Goal: Task Accomplishment & Management: Manage account settings

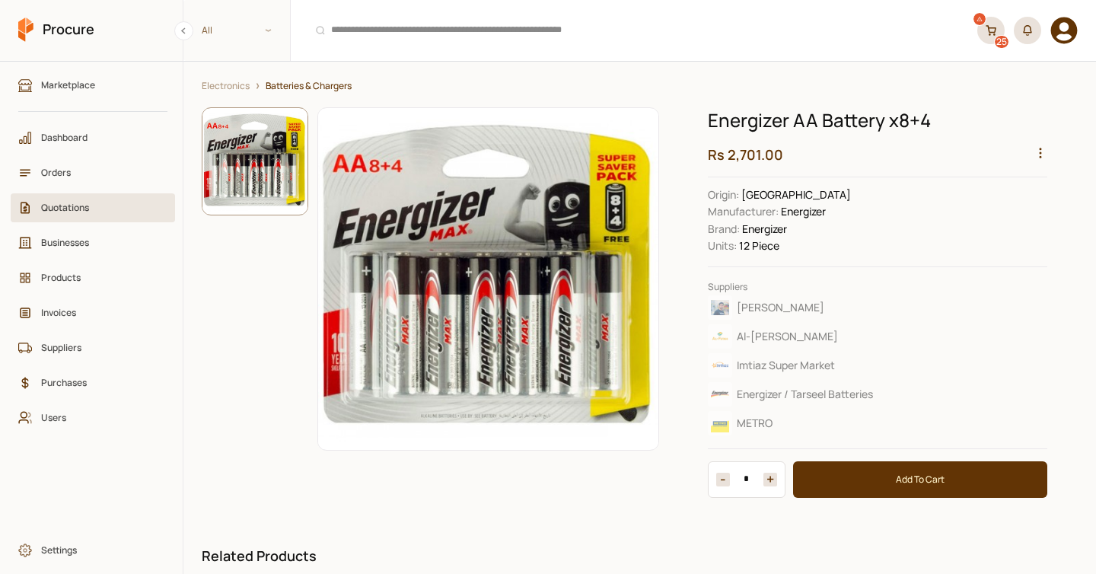
click at [67, 215] on link "Quotations" at bounding box center [93, 207] width 164 height 29
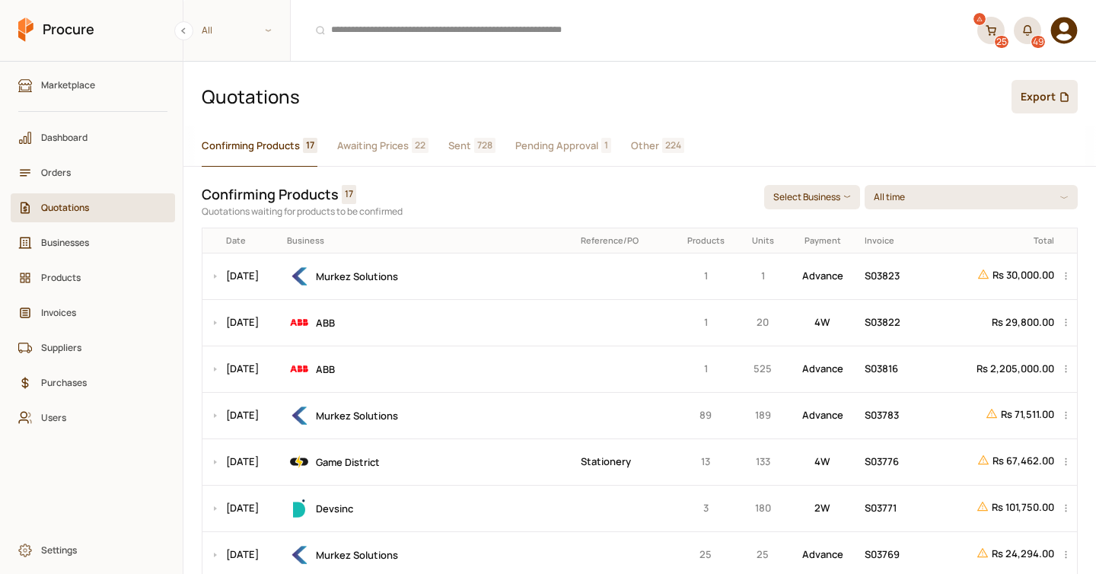
click at [990, 31] on icon at bounding box center [990, 30] width 11 height 11
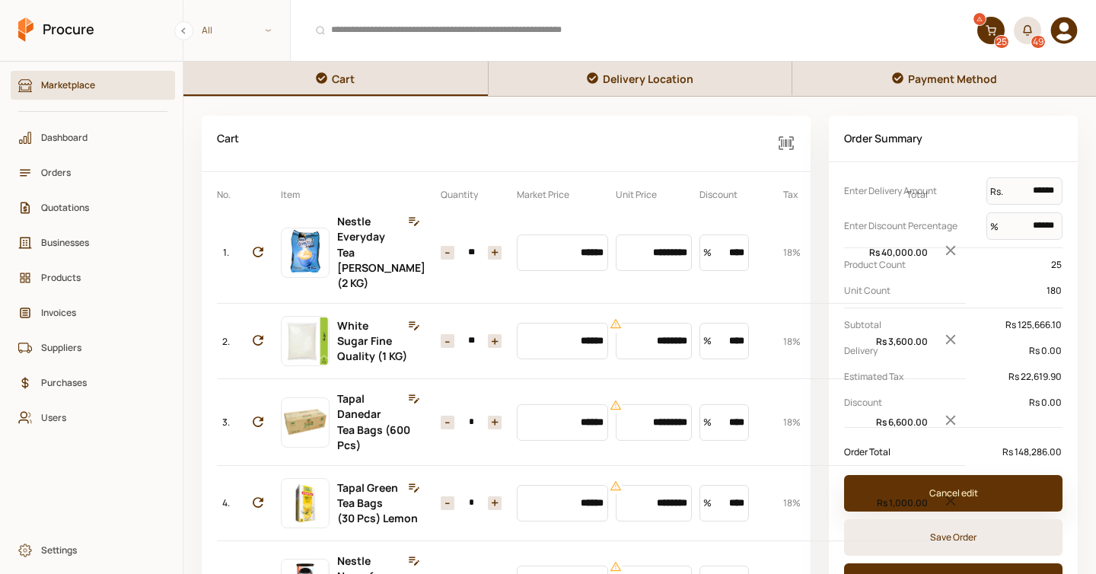
click at [982, 482] on button "Cancel edit" at bounding box center [953, 493] width 218 height 37
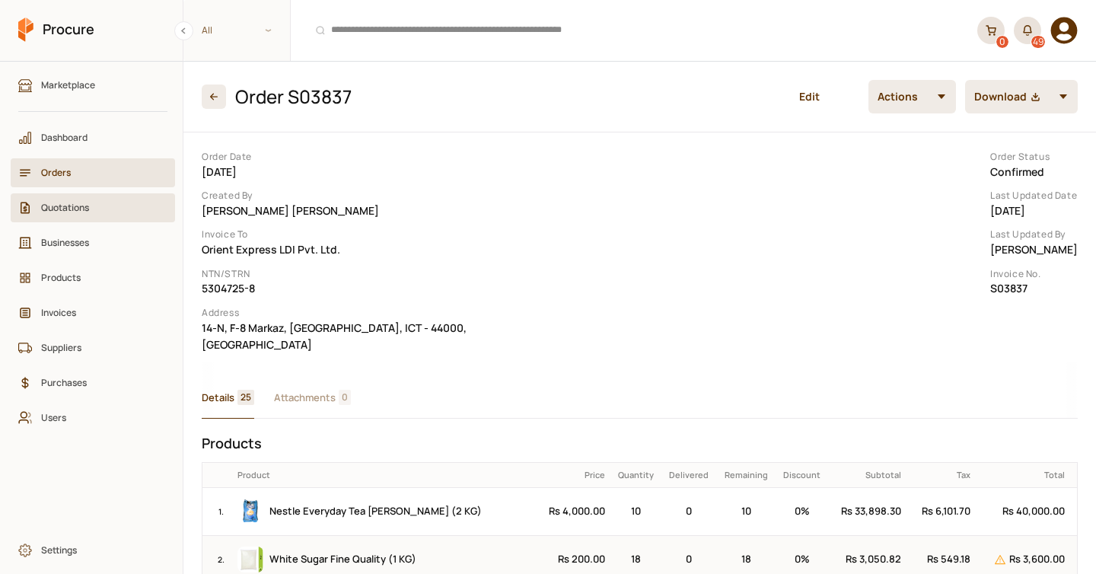
click at [109, 210] on span "Quotations" at bounding box center [98, 207] width 114 height 14
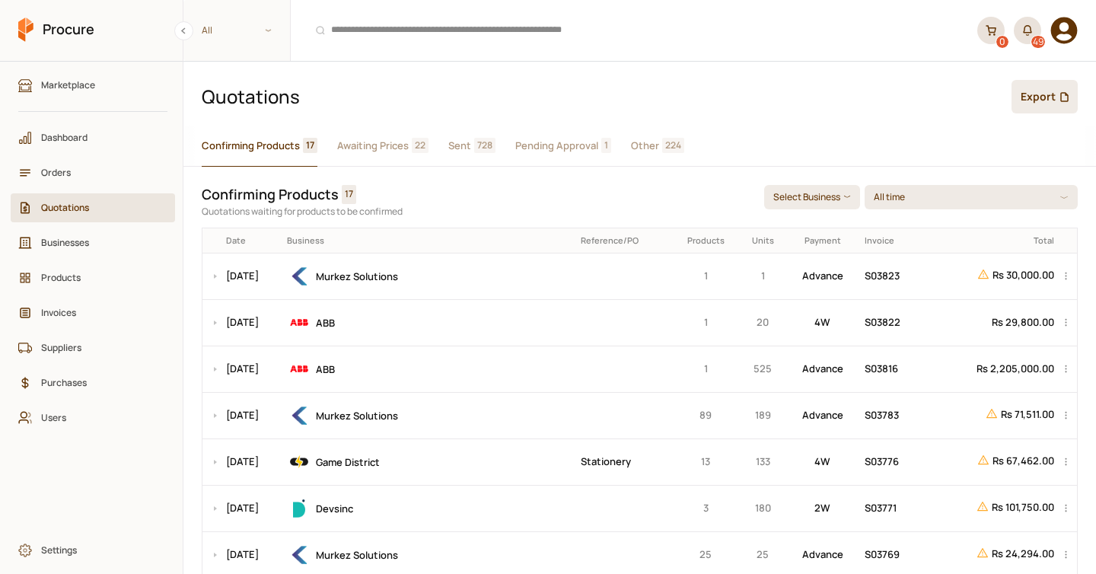
click at [383, 145] on span "Awaiting Prices" at bounding box center [373, 146] width 72 height 16
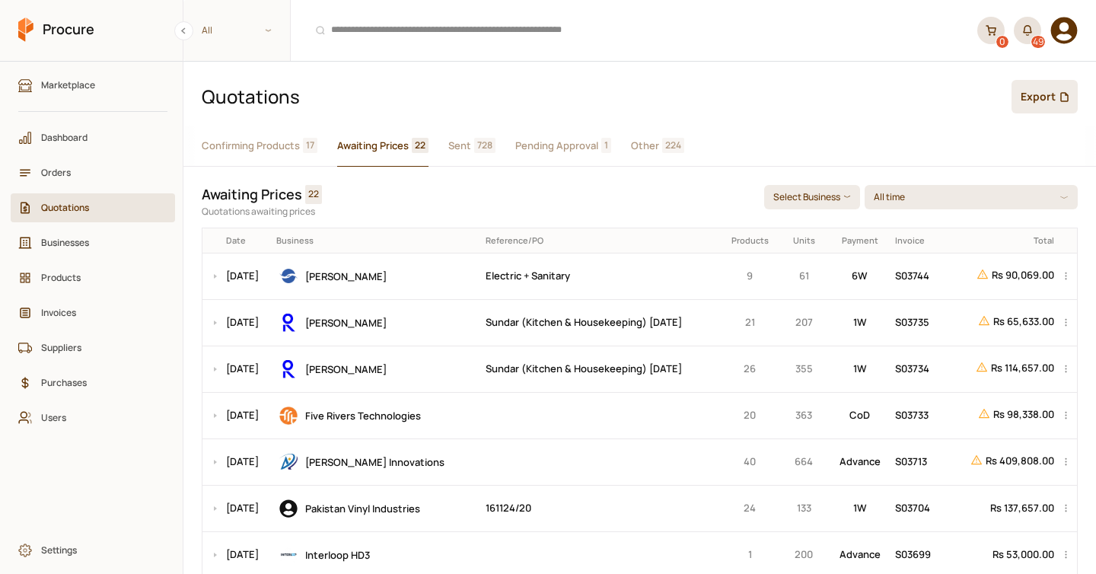
click at [466, 145] on span "Sent" at bounding box center [459, 146] width 23 height 16
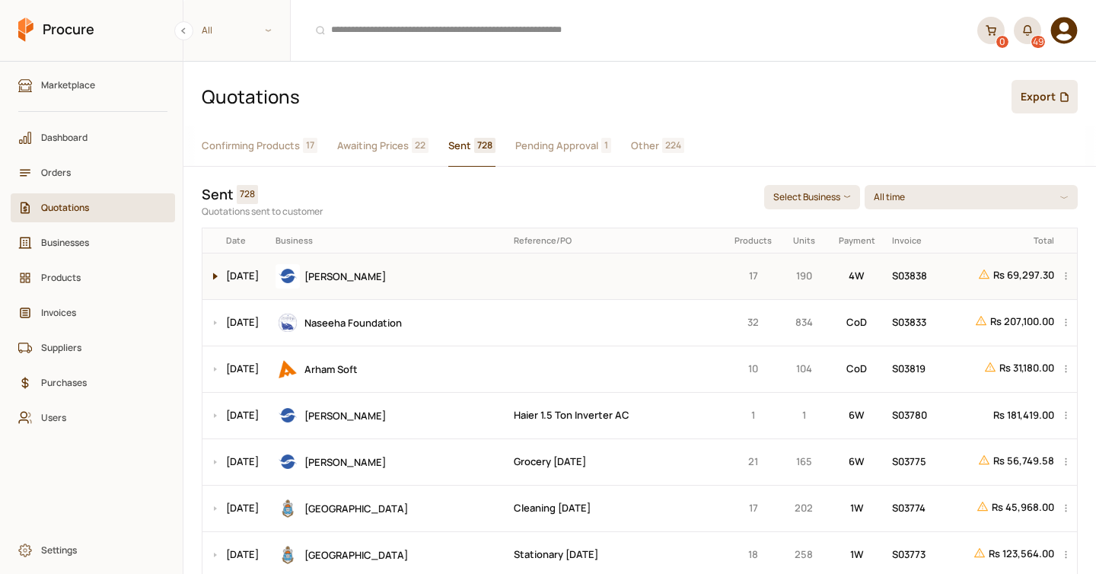
click at [215, 269] on button at bounding box center [211, 276] width 18 height 46
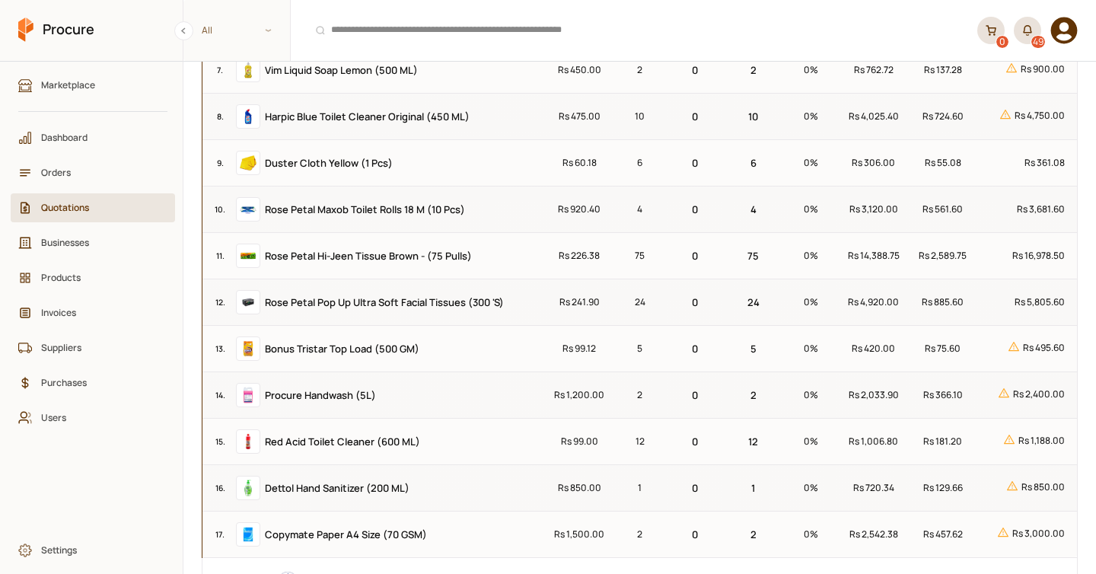
scroll to position [629, 0]
